Goal: Check status

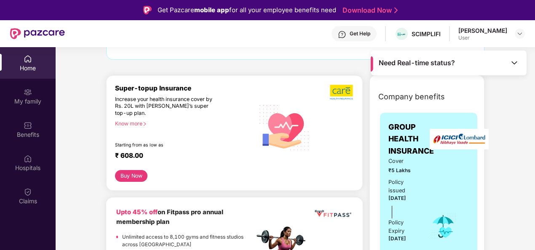
scroll to position [84, 0]
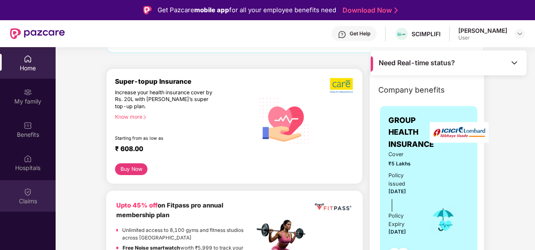
click at [24, 198] on div "Claims" at bounding box center [28, 201] width 56 height 8
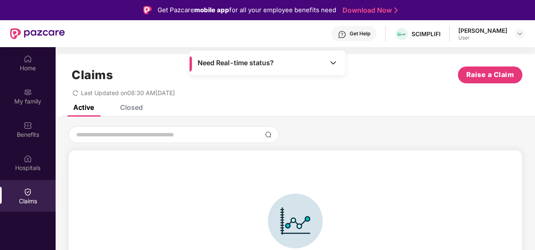
click at [132, 109] on div "Closed" at bounding box center [131, 107] width 23 height 8
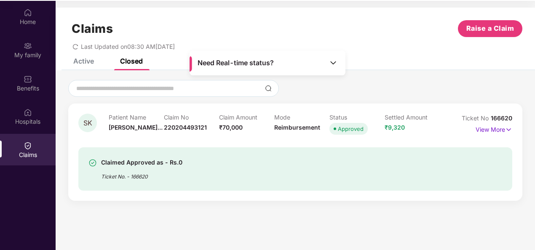
scroll to position [47, 0]
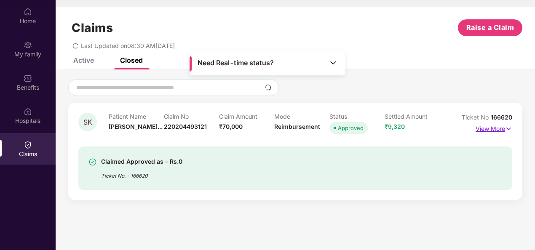
click at [509, 133] on img at bounding box center [508, 128] width 7 height 9
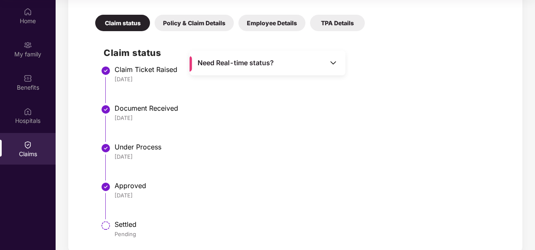
scroll to position [244, 0]
